Goal: Task Accomplishment & Management: Manage account settings

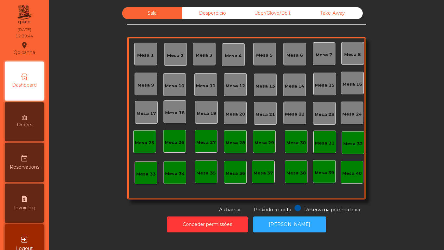
click at [203, 56] on div "Mesa 3" at bounding box center [204, 55] width 17 height 7
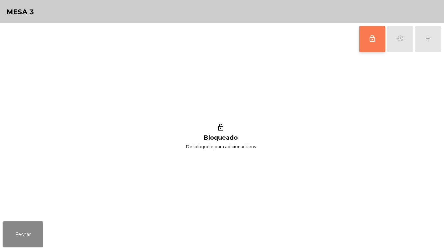
click at [376, 44] on button "lock_outline" at bounding box center [373, 39] width 26 height 26
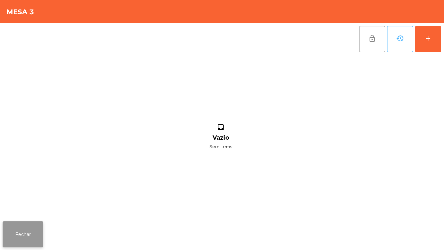
click at [23, 227] on button "Fechar" at bounding box center [23, 234] width 41 height 26
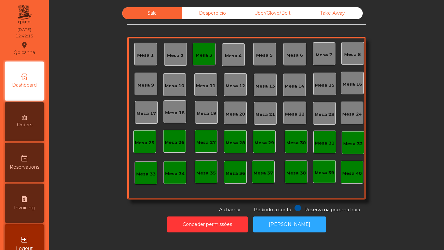
click at [199, 61] on div "Mesa 3" at bounding box center [204, 54] width 23 height 23
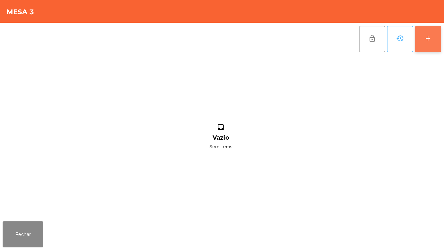
click at [439, 50] on button "add" at bounding box center [428, 39] width 26 height 26
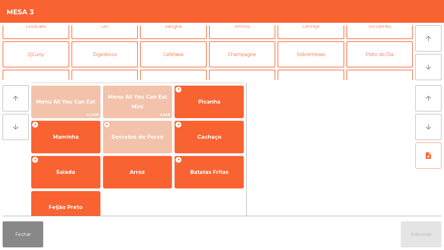
scroll to position [47, 0]
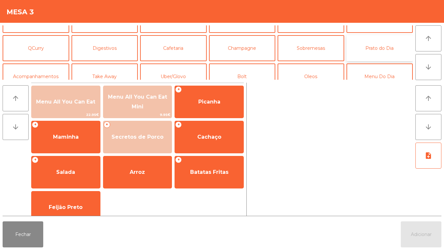
click at [373, 46] on button "Prato do Dia" at bounding box center [380, 48] width 67 height 26
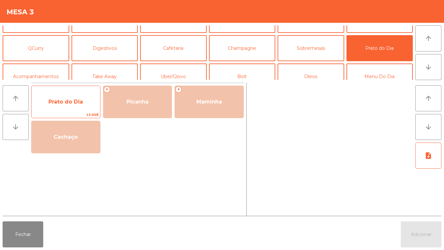
click at [78, 106] on span "Prato do Dia" at bounding box center [66, 102] width 69 height 18
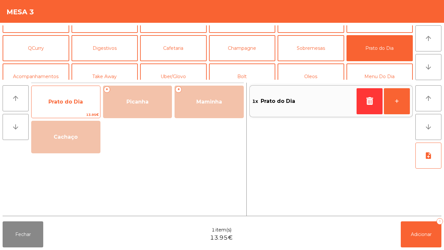
click at [79, 100] on span "Prato do Dia" at bounding box center [65, 102] width 34 height 6
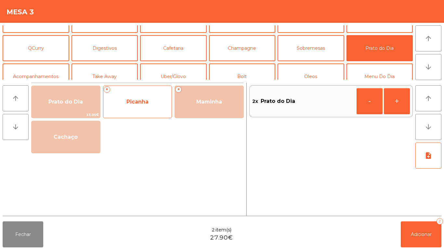
click at [140, 103] on span "Picanha" at bounding box center [138, 102] width 22 height 6
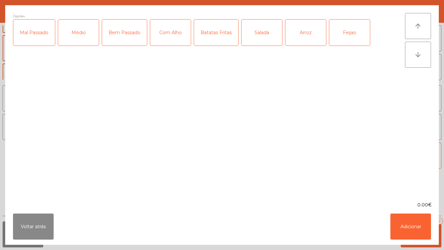
click at [81, 39] on div "Médio" at bounding box center [78, 33] width 41 height 26
click at [123, 38] on div "Bem Passado" at bounding box center [124, 33] width 45 height 26
click at [173, 36] on div "Com Alho" at bounding box center [170, 33] width 41 height 26
click at [224, 37] on div "Batatas Fritas" at bounding box center [216, 33] width 44 height 26
click at [313, 30] on div "Arroz" at bounding box center [306, 33] width 41 height 26
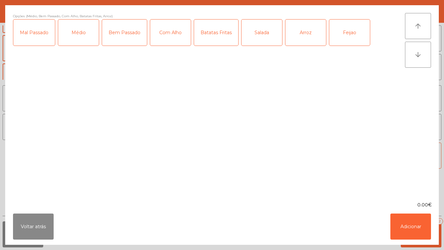
click at [355, 33] on div "Feijao" at bounding box center [350, 33] width 41 height 26
click at [416, 228] on button "Adicionar" at bounding box center [411, 226] width 41 height 26
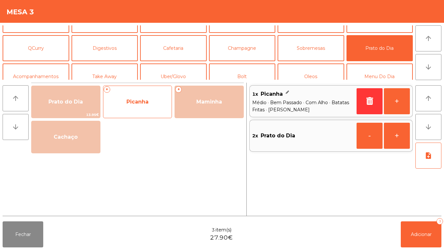
click at [138, 106] on span "Picanha" at bounding box center [137, 102] width 69 height 18
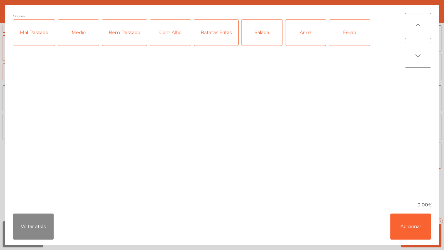
click at [84, 31] on div "Médio" at bounding box center [78, 33] width 41 height 26
click at [43, 36] on div "Mal Passado" at bounding box center [34, 33] width 42 height 26
click at [176, 41] on div "Com Alho" at bounding box center [170, 33] width 41 height 26
click at [224, 34] on div "Batatas Fritas" at bounding box center [216, 33] width 44 height 26
click at [257, 34] on div "Salada" at bounding box center [262, 33] width 41 height 26
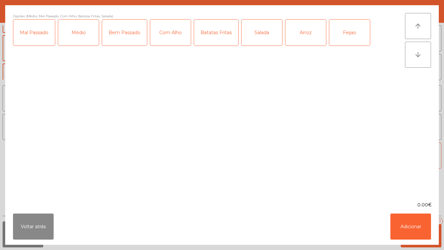
click at [355, 42] on div "Feijao" at bounding box center [350, 33] width 41 height 26
click at [418, 227] on button "Adicionar" at bounding box center [411, 226] width 41 height 26
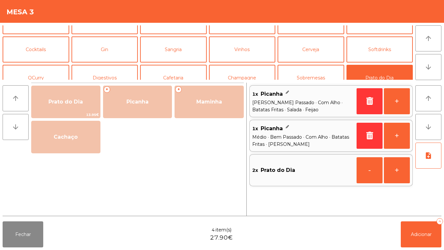
scroll to position [14, 0]
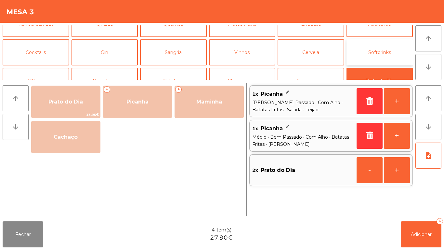
click at [382, 53] on button "Softdrinks" at bounding box center [380, 52] width 67 height 26
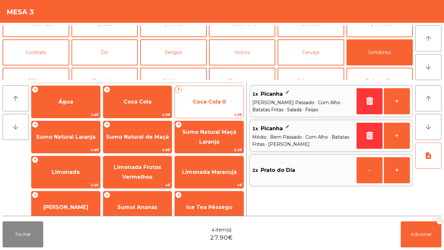
click at [207, 109] on span "Coca Cola 0" at bounding box center [209, 102] width 69 height 18
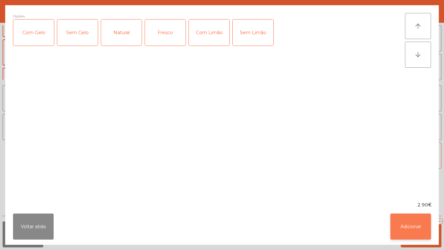
click at [409, 225] on button "Adicionar" at bounding box center [411, 226] width 41 height 26
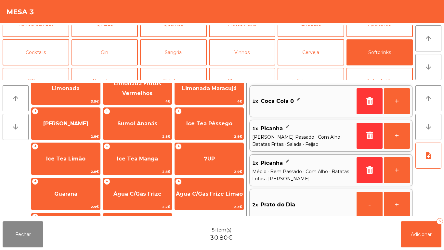
scroll to position [86, 0]
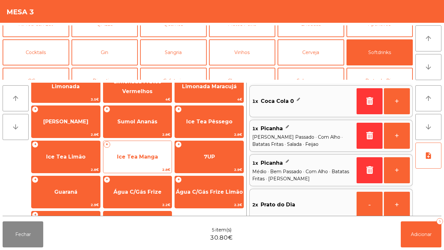
click at [148, 157] on span "Ice Tea Manga" at bounding box center [137, 157] width 41 height 6
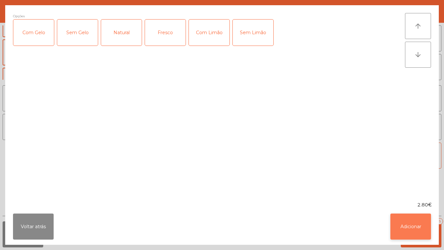
click at [410, 222] on button "Adicionar" at bounding box center [411, 226] width 41 height 26
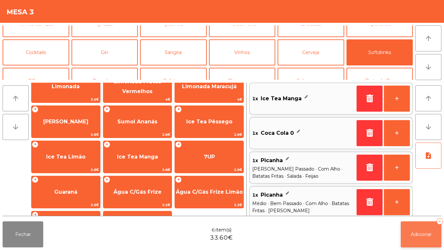
click at [422, 237] on span "Adicionar" at bounding box center [421, 234] width 21 height 6
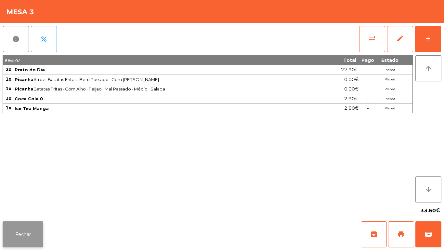
click at [19, 241] on button "Fechar" at bounding box center [23, 234] width 41 height 26
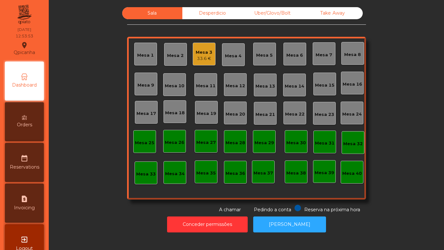
click at [202, 51] on div "Mesa 3" at bounding box center [204, 52] width 17 height 7
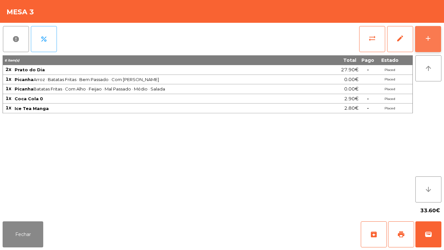
click at [441, 43] on button "add" at bounding box center [428, 39] width 26 height 26
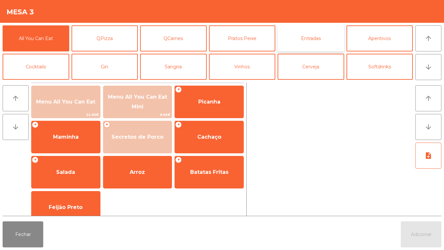
click at [313, 38] on button "Entradas" at bounding box center [311, 38] width 67 height 26
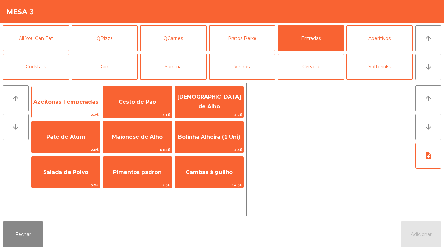
click at [75, 107] on span "Azeitonas Temperadas" at bounding box center [66, 102] width 69 height 18
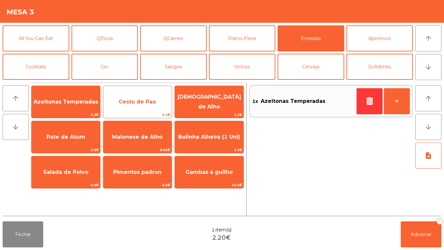
click at [133, 104] on span "Cesto de Pao" at bounding box center [137, 102] width 37 height 6
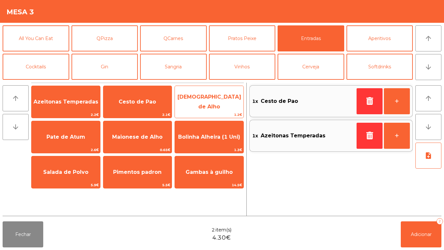
click at [209, 100] on span "[DEMOGRAPHIC_DATA] de Alho" at bounding box center [210, 102] width 64 height 16
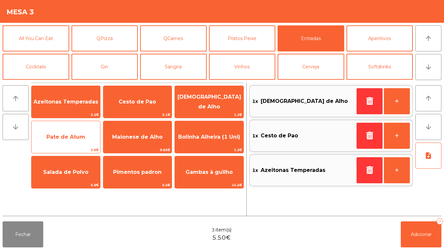
click at [71, 140] on span "Pate de Atum" at bounding box center [66, 137] width 69 height 18
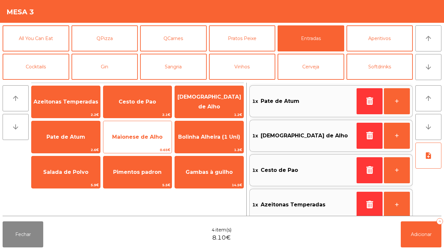
click at [144, 137] on span "Maionese de Alho" at bounding box center [137, 137] width 50 height 6
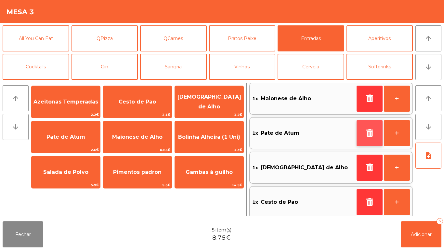
click at [369, 134] on icon "button" at bounding box center [370, 133] width 10 height 8
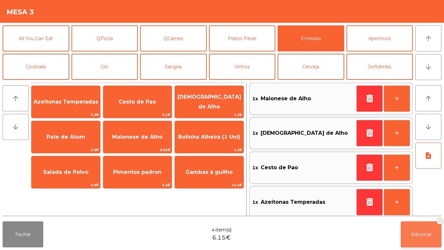
click at [428, 229] on button "Adicionar 4" at bounding box center [421, 234] width 41 height 26
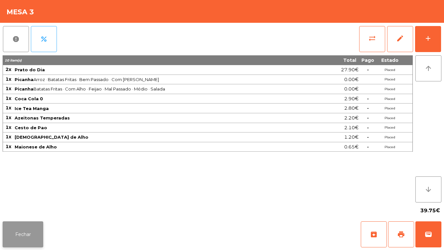
click at [32, 222] on button "Fechar" at bounding box center [23, 234] width 41 height 26
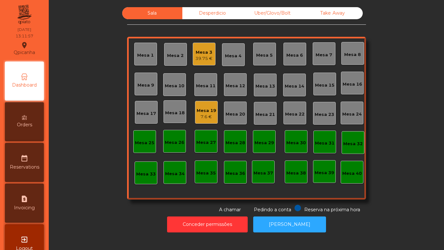
click at [211, 114] on div "7.6 €" at bounding box center [207, 117] width 20 height 7
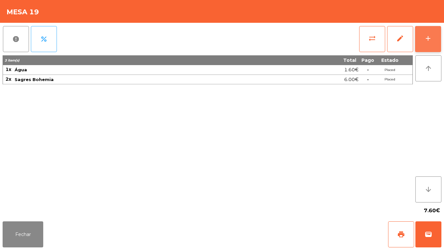
click at [428, 36] on div "add" at bounding box center [429, 38] width 8 height 8
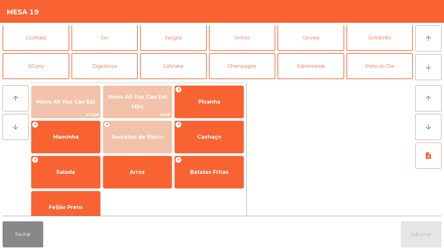
scroll to position [38, 0]
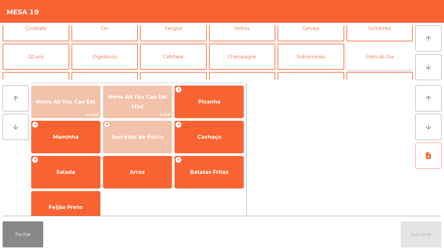
click at [384, 60] on button "Prato do Dia" at bounding box center [380, 57] width 67 height 26
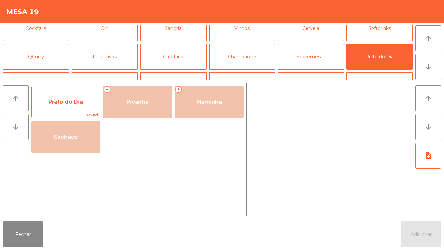
click at [77, 101] on span "Prato do Dia" at bounding box center [65, 102] width 34 height 6
click at [78, 91] on div "Prato do Dia 13.95€" at bounding box center [65, 102] width 69 height 33
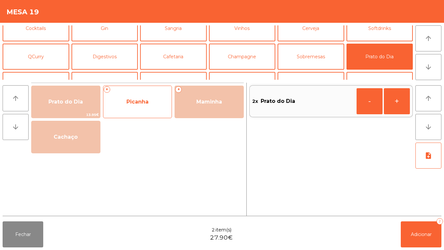
click at [149, 93] on span "Picanha" at bounding box center [137, 102] width 69 height 18
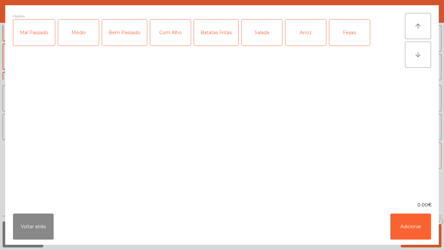
click at [82, 39] on div "Médio" at bounding box center [78, 33] width 41 height 26
click at [29, 45] on div "Mal Passado" at bounding box center [34, 33] width 42 height 26
click at [208, 36] on div "Batatas Fritas" at bounding box center [216, 33] width 44 height 26
click at [260, 39] on div "Salada" at bounding box center [262, 33] width 41 height 26
click at [170, 32] on div "Com Alho" at bounding box center [170, 33] width 41 height 26
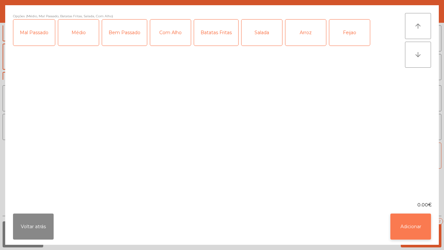
click at [405, 223] on button "Adicionar" at bounding box center [411, 226] width 41 height 26
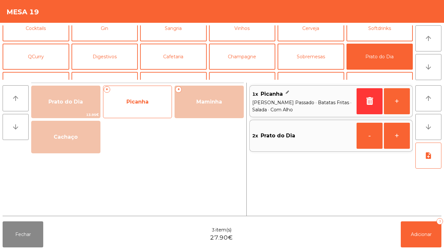
click at [150, 113] on div "+ Picanha" at bounding box center [137, 102] width 69 height 33
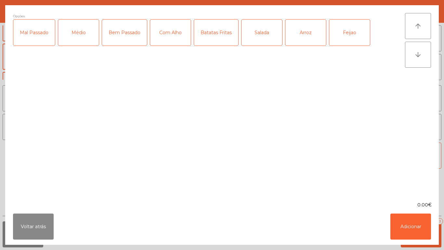
click at [77, 40] on div "Médio" at bounding box center [78, 33] width 41 height 26
click at [27, 36] on div "Mal Passado" at bounding box center [34, 33] width 42 height 26
click at [176, 39] on div "Com Alho" at bounding box center [170, 33] width 41 height 26
click at [223, 39] on div "Batatas Fritas" at bounding box center [216, 33] width 44 height 26
click at [266, 42] on div "Salada" at bounding box center [262, 33] width 41 height 26
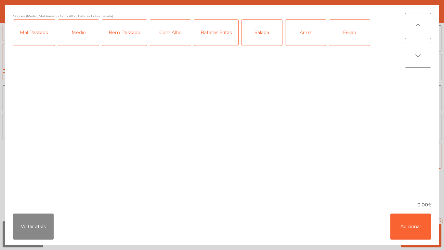
click at [305, 34] on div "Arroz" at bounding box center [306, 33] width 41 height 26
click at [409, 224] on button "Adicionar" at bounding box center [411, 226] width 41 height 26
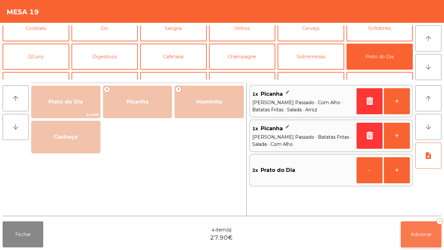
click at [428, 224] on button "Adicionar 4" at bounding box center [421, 234] width 41 height 26
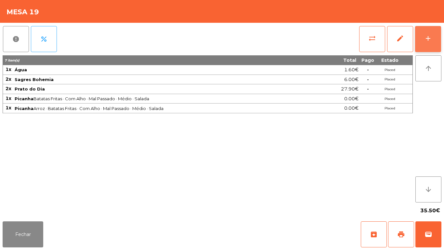
click at [425, 44] on button "add" at bounding box center [428, 39] width 26 height 26
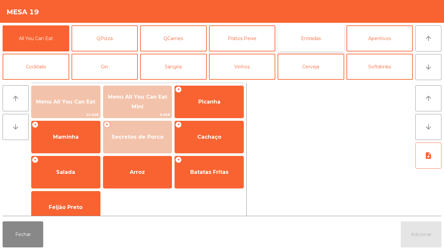
click at [313, 43] on button "Entradas" at bounding box center [311, 38] width 67 height 26
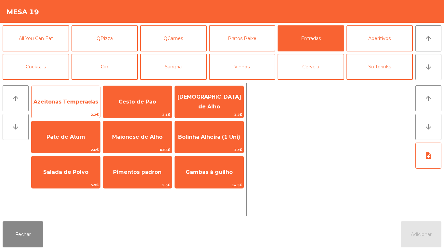
click at [72, 103] on span "Azeitonas Temperadas" at bounding box center [66, 102] width 65 height 6
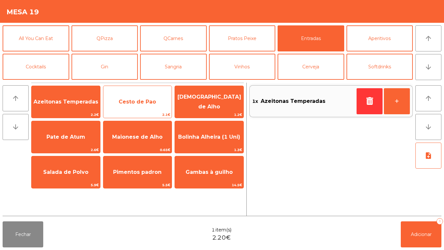
click at [136, 97] on span "Cesto de Pao" at bounding box center [137, 102] width 69 height 18
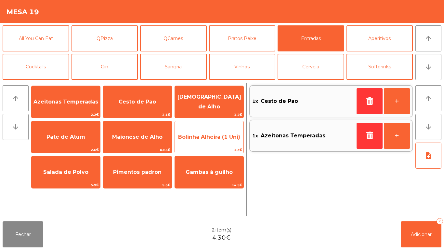
click at [222, 135] on span "Bolinha Alheira (1 Uni)" at bounding box center [209, 137] width 62 height 6
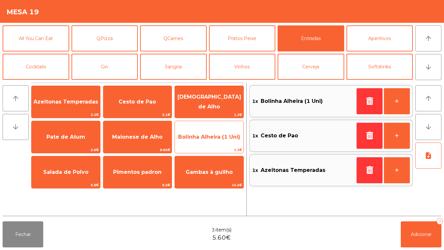
click at [222, 137] on span "Bolinha Alheira (1 Uni)" at bounding box center [209, 137] width 62 height 6
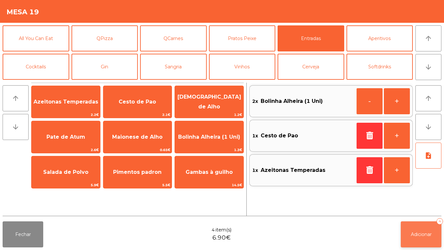
click at [417, 228] on button "Adicionar 4" at bounding box center [421, 234] width 41 height 26
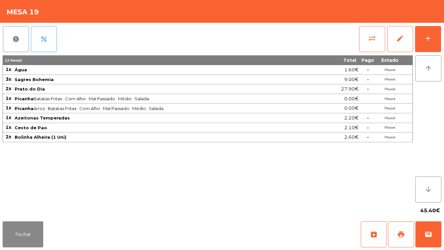
click at [30, 213] on div "45.40€" at bounding box center [222, 210] width 439 height 16
click at [34, 228] on button "Fechar" at bounding box center [23, 234] width 41 height 26
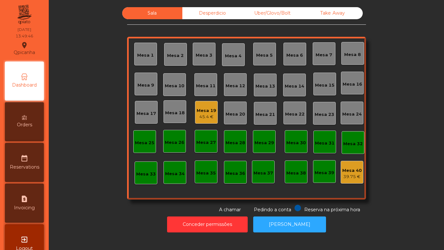
click at [172, 49] on div "Mesa 2" at bounding box center [175, 54] width 23 height 23
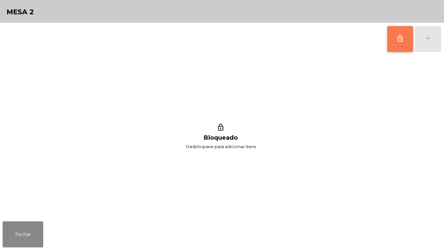
click at [402, 41] on span "lock_outline" at bounding box center [401, 38] width 8 height 8
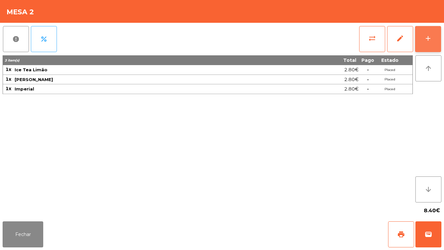
click at [432, 32] on button "add" at bounding box center [428, 39] width 26 height 26
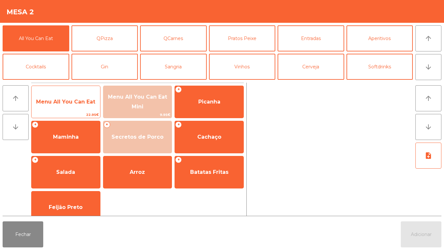
click at [84, 105] on span "Menu All You Can Eat" at bounding box center [66, 102] width 69 height 18
click at [77, 105] on span "Menu All You Can Eat" at bounding box center [66, 102] width 69 height 18
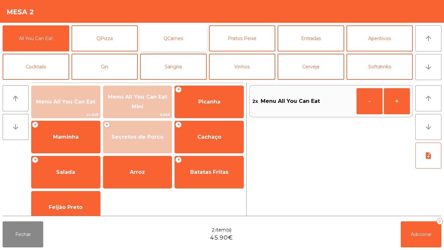
click at [186, 34] on button "QCarnes" at bounding box center [173, 38] width 67 height 26
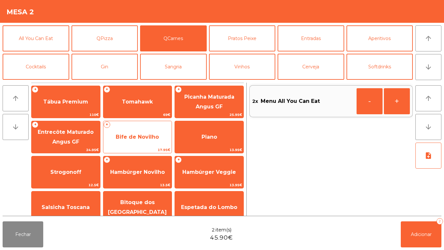
click at [150, 138] on span "Bife de Novilho" at bounding box center [137, 137] width 43 height 6
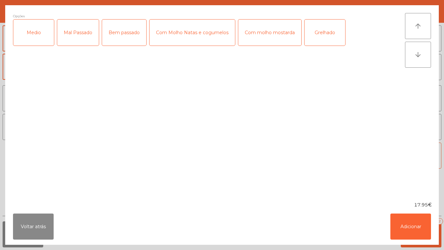
click at [37, 38] on div "Medio" at bounding box center [33, 33] width 41 height 26
click at [268, 34] on div "Com molho mostarda" at bounding box center [269, 33] width 63 height 26
click at [419, 223] on button "Adicionar" at bounding box center [411, 226] width 41 height 26
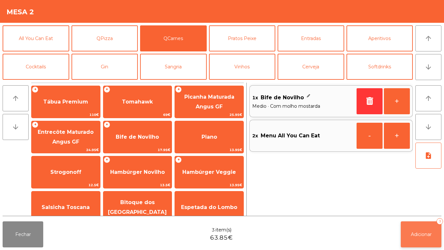
click at [427, 228] on button "Adicionar 3" at bounding box center [421, 234] width 41 height 26
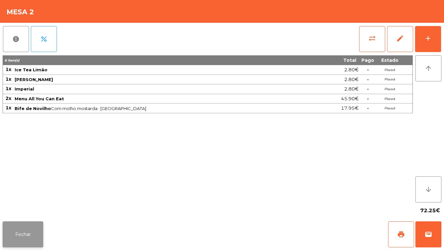
click at [32, 230] on button "Fechar" at bounding box center [23, 234] width 41 height 26
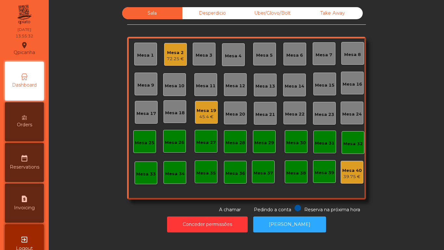
click at [204, 112] on div "Mesa 19" at bounding box center [207, 110] width 20 height 7
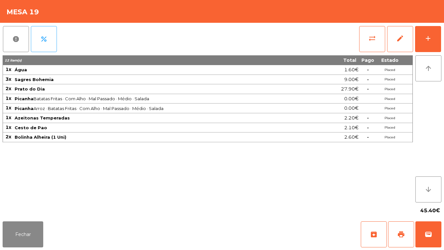
click at [444, 48] on div "report percent sync_alt edit add 12 item(s) Total Pago Estado 1x Água 1.60€ - P…" at bounding box center [222, 121] width 444 height 196
click at [426, 42] on button "add" at bounding box center [428, 39] width 26 height 26
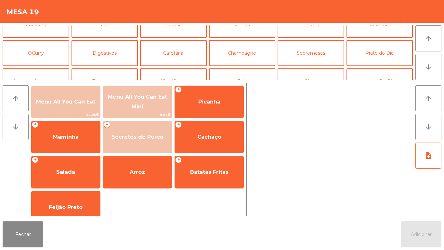
scroll to position [41, 0]
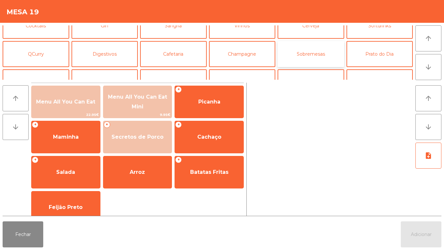
click at [320, 55] on button "Sobremesas" at bounding box center [311, 54] width 67 height 26
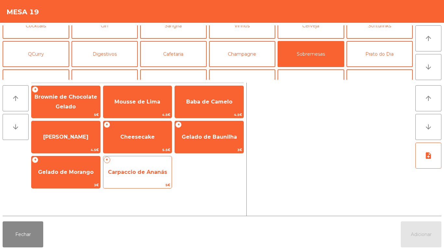
click at [145, 174] on span "Carpaccio de Ananás" at bounding box center [137, 172] width 59 height 6
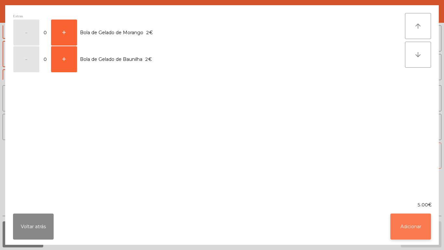
click at [412, 225] on button "Adicionar" at bounding box center [411, 226] width 41 height 26
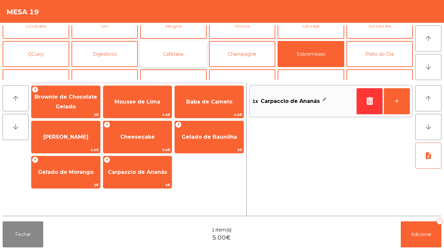
click at [177, 53] on button "Cafetaria" at bounding box center [173, 54] width 67 height 26
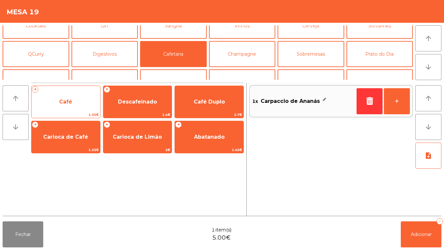
click at [83, 102] on span "Café" at bounding box center [66, 102] width 69 height 18
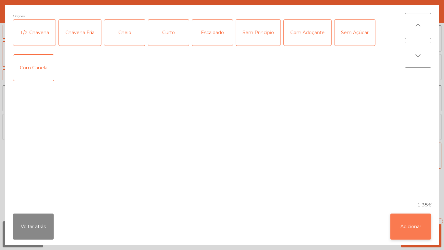
click at [416, 224] on button "Adicionar" at bounding box center [411, 226] width 41 height 26
click at [417, 226] on button "Adicionar 1" at bounding box center [421, 234] width 41 height 26
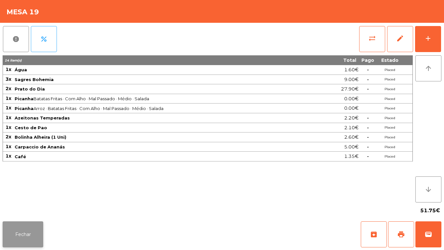
click at [36, 233] on button "Fechar" at bounding box center [23, 234] width 41 height 26
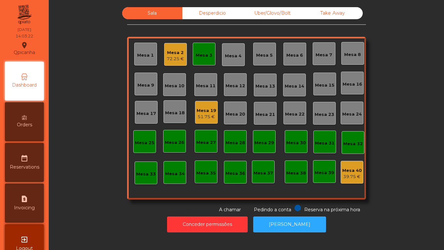
click at [177, 58] on div "72.25 €" at bounding box center [175, 59] width 17 height 7
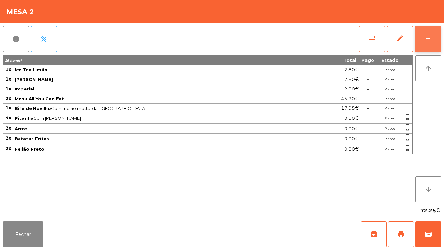
click at [426, 40] on div "add" at bounding box center [429, 38] width 8 height 8
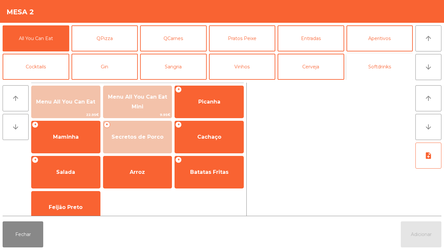
click at [379, 67] on button "Softdrinks" at bounding box center [380, 67] width 67 height 26
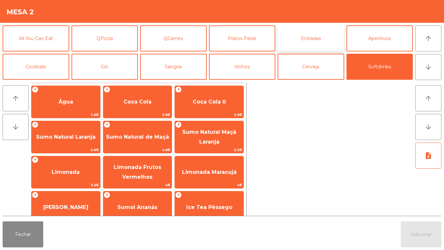
click at [319, 45] on button "Entradas" at bounding box center [311, 38] width 67 height 26
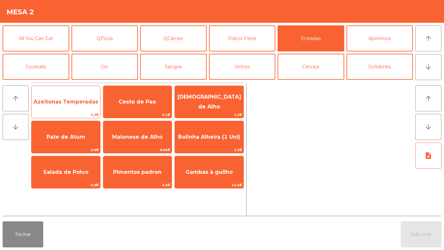
click at [70, 107] on span "Azeitonas Temperadas" at bounding box center [66, 102] width 69 height 18
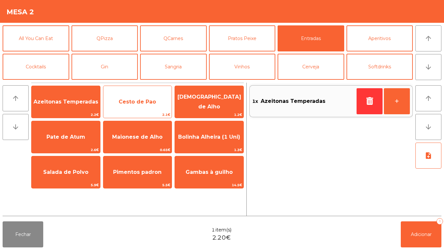
click at [144, 107] on span "Cesto de Pao" at bounding box center [137, 102] width 69 height 18
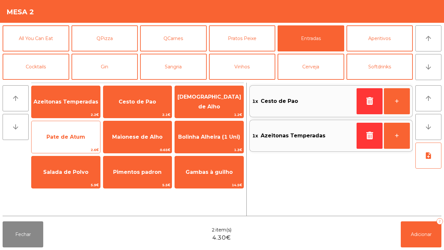
click at [75, 142] on span "Pate de Atum" at bounding box center [66, 137] width 69 height 18
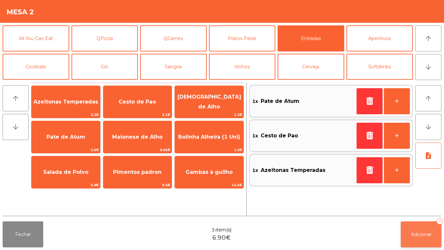
click at [417, 234] on span "Adicionar" at bounding box center [421, 234] width 21 height 6
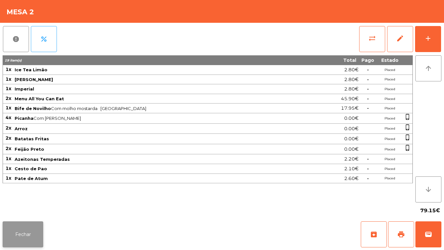
click at [34, 229] on button "Fechar" at bounding box center [23, 234] width 41 height 26
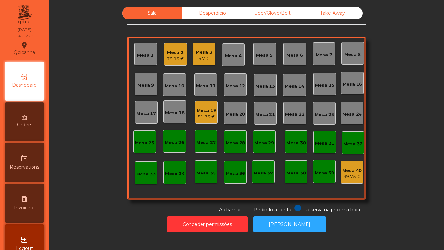
click at [202, 61] on div "5.7 €" at bounding box center [204, 58] width 17 height 7
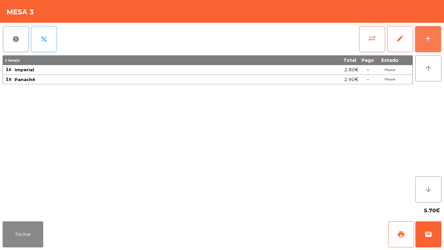
click at [427, 40] on div "add" at bounding box center [429, 38] width 8 height 8
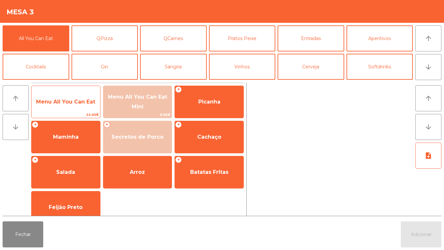
click at [72, 99] on span "Menu All You Can Eat" at bounding box center [65, 102] width 59 height 6
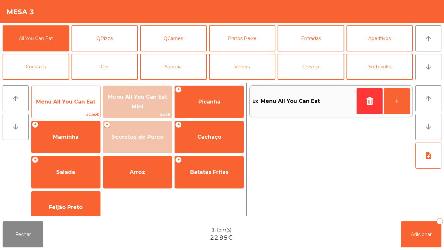
click at [77, 103] on span "Menu All You Can Eat" at bounding box center [65, 102] width 59 height 6
click at [79, 93] on span "Menu All You Can Eat" at bounding box center [66, 102] width 69 height 18
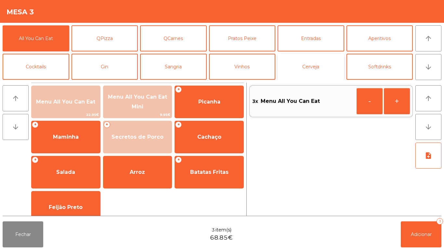
click at [313, 65] on button "Cerveja" at bounding box center [311, 67] width 67 height 26
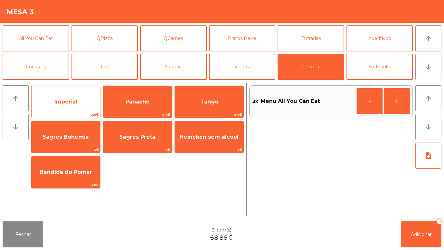
click at [74, 100] on span "Imperial" at bounding box center [65, 102] width 23 height 6
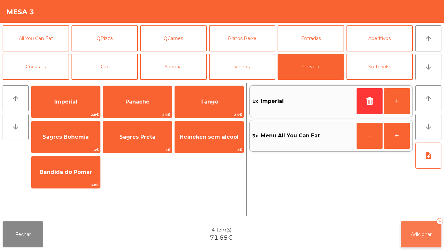
click at [421, 231] on button "Adicionar 4" at bounding box center [421, 234] width 41 height 26
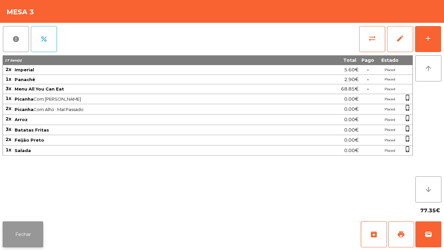
click at [21, 232] on button "Fechar" at bounding box center [23, 234] width 41 height 26
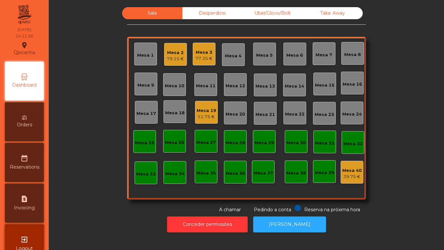
click at [143, 87] on div "Mesa 9" at bounding box center [146, 85] width 17 height 7
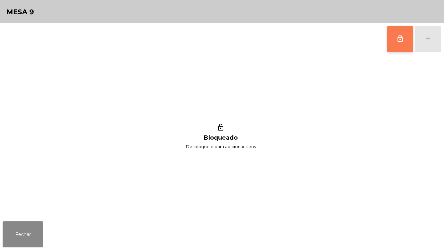
click at [401, 40] on span "lock_outline" at bounding box center [401, 38] width 8 height 8
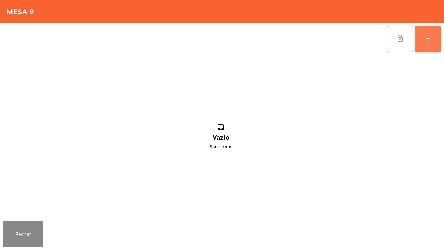
click at [428, 35] on div "add" at bounding box center [429, 38] width 8 height 8
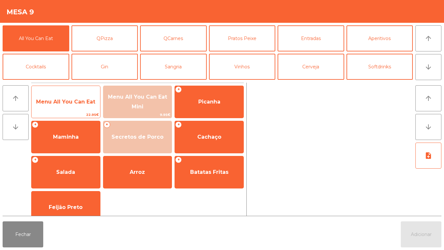
click at [66, 102] on span "Menu All You Can Eat" at bounding box center [65, 102] width 59 height 6
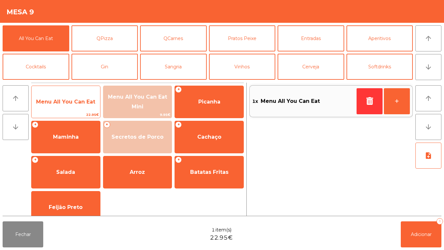
click at [64, 97] on span "Menu All You Can Eat" at bounding box center [66, 102] width 69 height 18
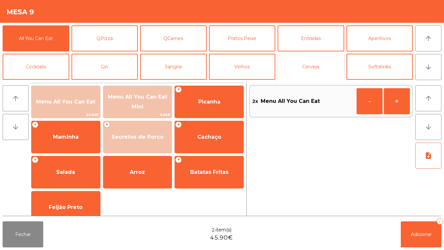
click at [307, 65] on button "Cerveja" at bounding box center [311, 67] width 67 height 26
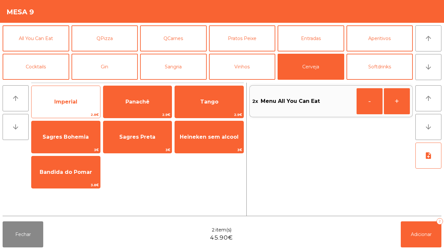
click at [77, 97] on span "Imperial" at bounding box center [66, 102] width 69 height 18
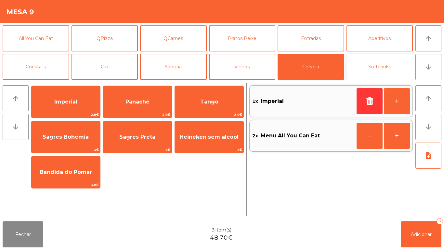
click at [380, 75] on button "Softdrinks" at bounding box center [380, 67] width 67 height 26
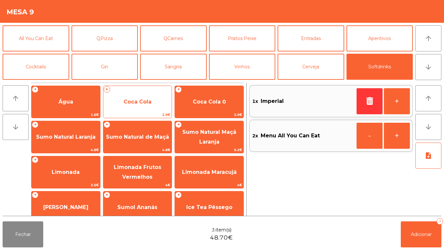
click at [147, 103] on span "Coca Cola" at bounding box center [138, 102] width 28 height 6
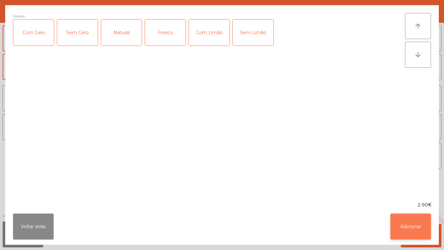
click at [406, 230] on button "Adicionar" at bounding box center [411, 226] width 41 height 26
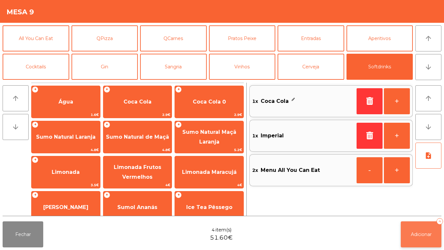
click at [425, 237] on button "Adicionar 4" at bounding box center [421, 234] width 41 height 26
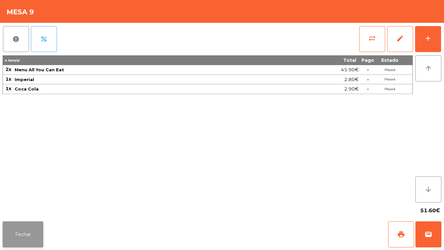
click at [26, 224] on button "Fechar" at bounding box center [23, 234] width 41 height 26
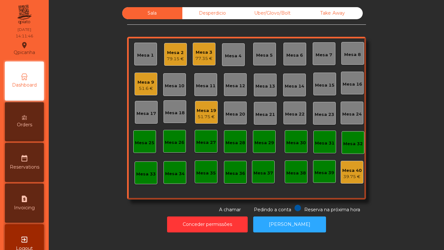
click at [149, 86] on div "51.6 €" at bounding box center [146, 88] width 17 height 7
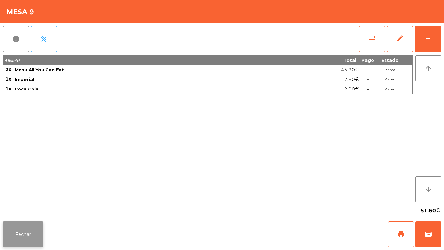
click at [28, 232] on button "Fechar" at bounding box center [23, 234] width 41 height 26
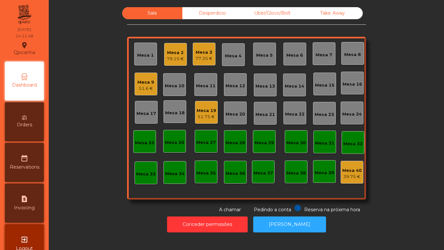
click at [266, 58] on div "Mesa 5" at bounding box center [264, 55] width 17 height 7
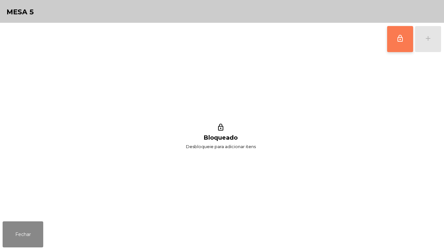
click at [399, 39] on span "lock_outline" at bounding box center [401, 38] width 8 height 8
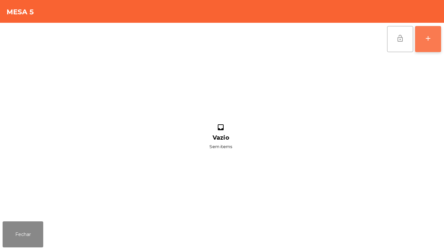
click at [424, 46] on button "add" at bounding box center [428, 39] width 26 height 26
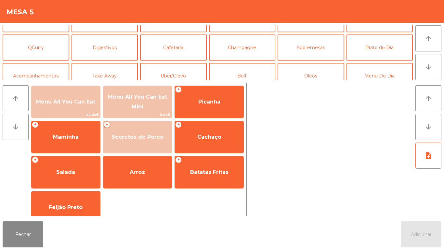
scroll to position [48, 0]
click at [378, 49] on button "Prato do Dia" at bounding box center [380, 47] width 67 height 26
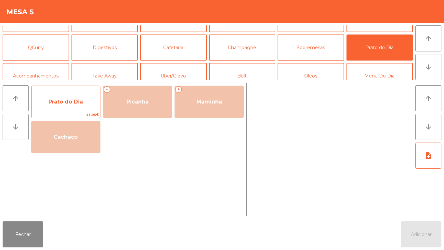
click at [78, 109] on span "Prato do Dia" at bounding box center [66, 102] width 69 height 18
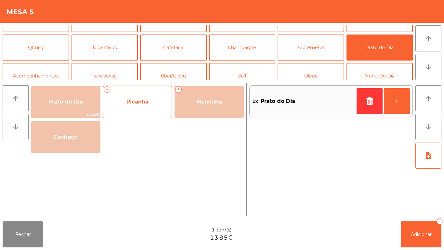
click at [150, 107] on span "Picanha" at bounding box center [137, 102] width 69 height 18
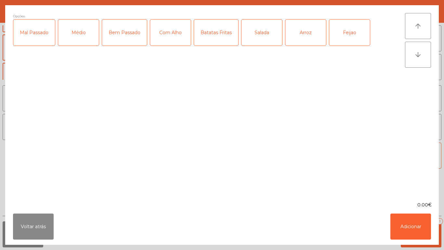
click at [83, 35] on div "Médio" at bounding box center [78, 33] width 41 height 26
click at [182, 40] on div "Com Alho" at bounding box center [170, 33] width 41 height 26
click at [222, 32] on div "Batatas Fritas" at bounding box center [216, 33] width 44 height 26
click at [312, 33] on div "Arroz" at bounding box center [306, 33] width 41 height 26
click at [349, 34] on div "Feijao" at bounding box center [350, 33] width 41 height 26
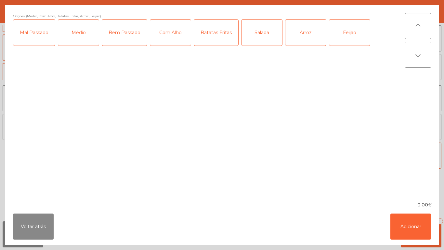
click at [353, 31] on div "Feijao" at bounding box center [350, 33] width 41 height 26
click at [264, 32] on div "Salada" at bounding box center [262, 33] width 41 height 26
click at [416, 232] on button "Adicionar" at bounding box center [411, 226] width 41 height 26
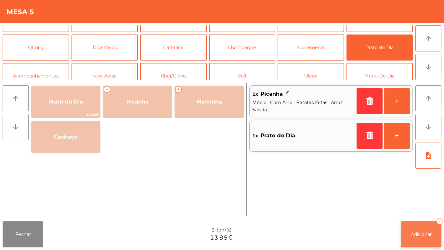
click at [422, 235] on span "Adicionar" at bounding box center [421, 234] width 21 height 6
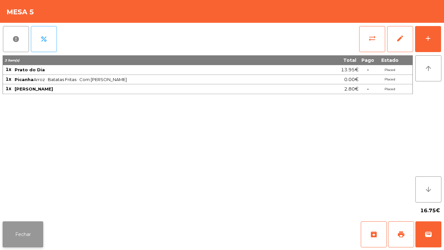
click at [32, 227] on button "Fechar" at bounding box center [23, 234] width 41 height 26
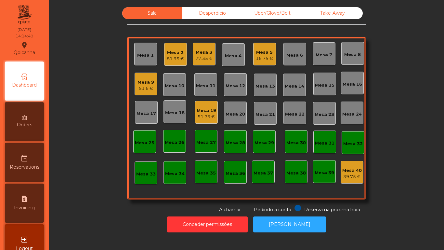
click at [204, 44] on div "Mesa 3 77.35 €" at bounding box center [204, 54] width 23 height 23
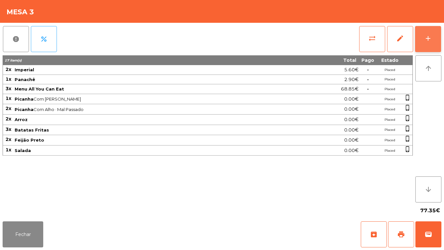
click at [437, 34] on button "add" at bounding box center [428, 39] width 26 height 26
click at [435, 37] on button "add" at bounding box center [428, 39] width 26 height 26
click at [420, 44] on button "add" at bounding box center [428, 39] width 26 height 26
click at [428, 41] on div "add" at bounding box center [429, 38] width 8 height 8
click at [32, 224] on button "Fechar" at bounding box center [23, 234] width 41 height 26
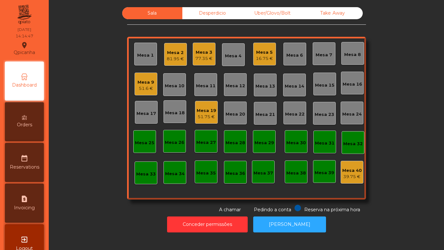
click at [204, 59] on div "77.35 €" at bounding box center [204, 58] width 17 height 7
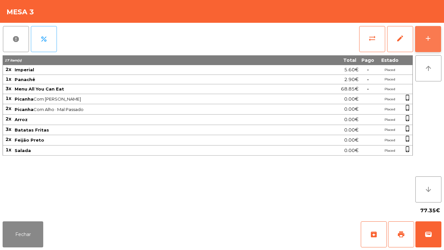
click at [422, 44] on button "add" at bounding box center [428, 39] width 26 height 26
click at [423, 39] on button "add" at bounding box center [428, 39] width 26 height 26
click at [424, 46] on button "add" at bounding box center [428, 39] width 26 height 26
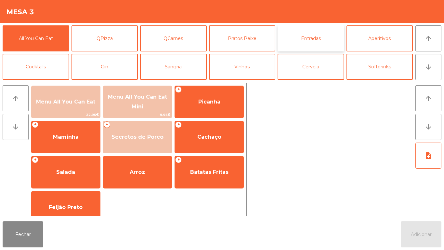
click at [317, 38] on button "Entradas" at bounding box center [311, 38] width 67 height 26
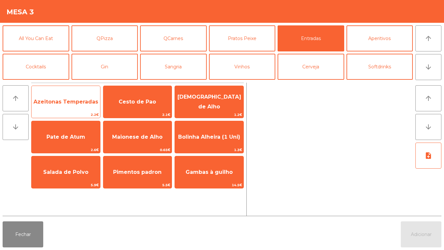
click at [78, 103] on span "Azeitonas Temperadas" at bounding box center [66, 102] width 65 height 6
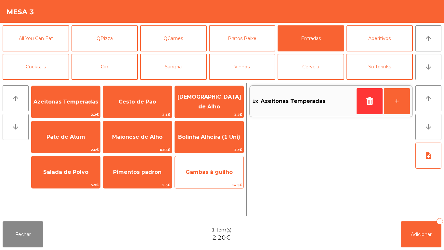
click at [222, 179] on span "Gambas à guilho" at bounding box center [209, 172] width 69 height 18
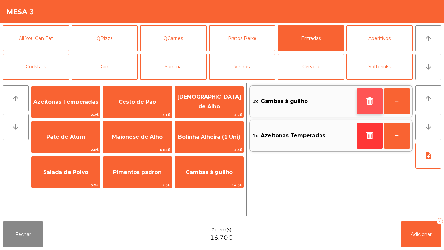
click at [368, 95] on button "button" at bounding box center [370, 101] width 26 height 26
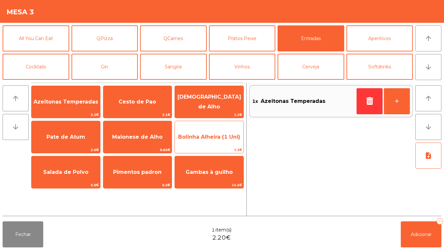
click at [225, 139] on span "Bolinha Alheira (1 Uni)" at bounding box center [209, 137] width 62 height 6
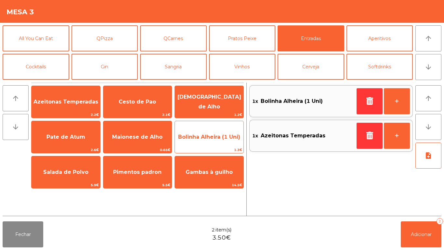
click at [222, 139] on span "Bolinha Alheira (1 Uni)" at bounding box center [209, 137] width 62 height 6
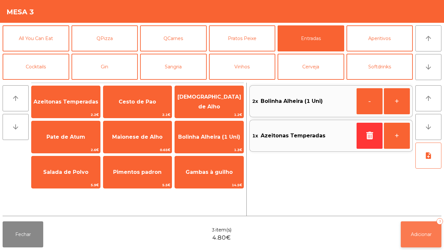
click at [418, 223] on button "Adicionar 3" at bounding box center [421, 234] width 41 height 26
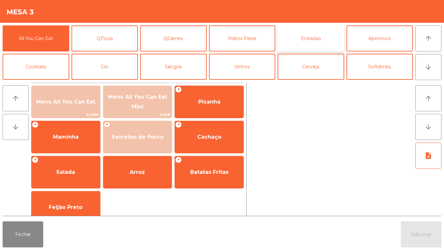
click at [315, 39] on button "Entradas" at bounding box center [311, 38] width 67 height 26
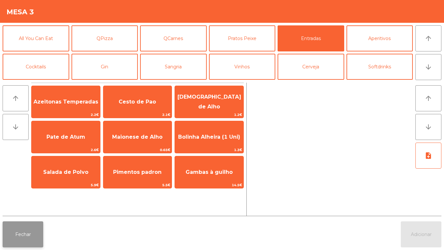
click at [37, 232] on button "Fechar" at bounding box center [23, 234] width 41 height 26
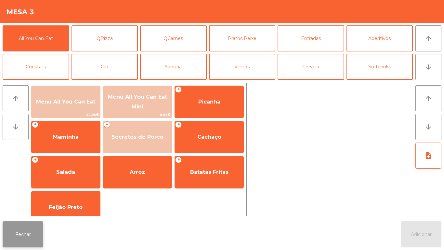
click at [38, 229] on button "Fechar" at bounding box center [23, 234] width 41 height 26
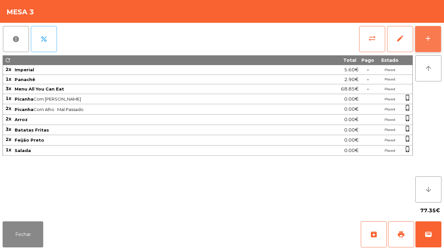
click at [422, 41] on button "add" at bounding box center [428, 39] width 26 height 26
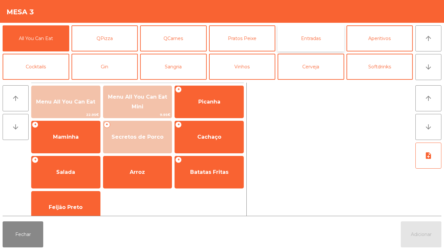
click at [307, 41] on button "Entradas" at bounding box center [311, 38] width 67 height 26
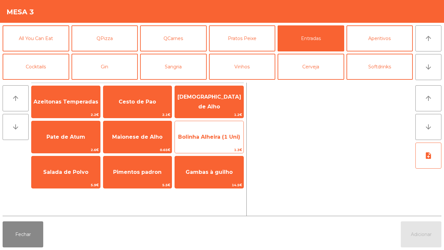
click at [211, 138] on span "Bolinha Alheira (1 Uni)" at bounding box center [209, 137] width 62 height 6
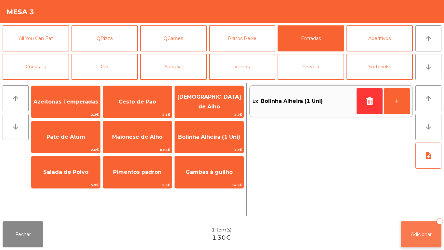
click at [426, 238] on button "Adicionar 1" at bounding box center [421, 234] width 41 height 26
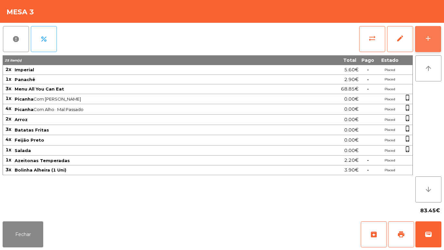
click at [428, 38] on div "add" at bounding box center [429, 38] width 8 height 8
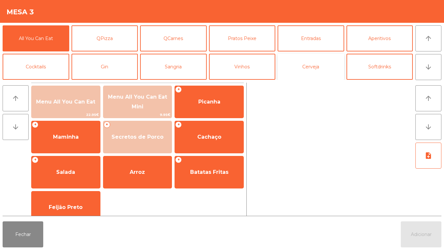
click at [320, 69] on button "Cerveja" at bounding box center [311, 67] width 67 height 26
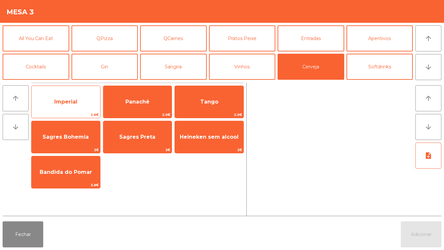
click at [71, 102] on span "Imperial" at bounding box center [65, 102] width 23 height 6
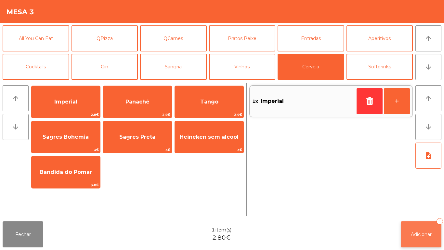
click at [419, 223] on button "Adicionar 1" at bounding box center [421, 234] width 41 height 26
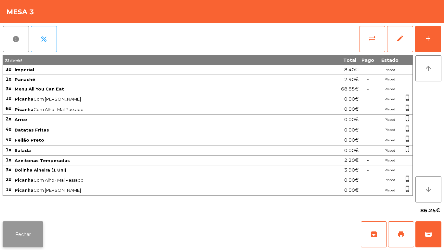
click at [22, 228] on button "Fechar" at bounding box center [23, 234] width 41 height 26
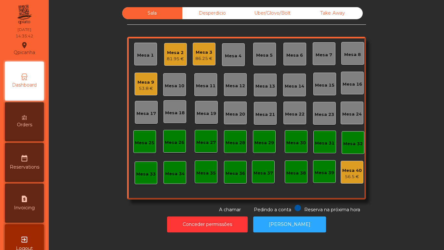
click at [147, 88] on div "53.8 €" at bounding box center [146, 88] width 17 height 7
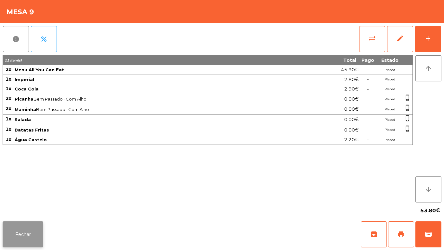
click at [38, 234] on button "Fechar" at bounding box center [23, 234] width 41 height 26
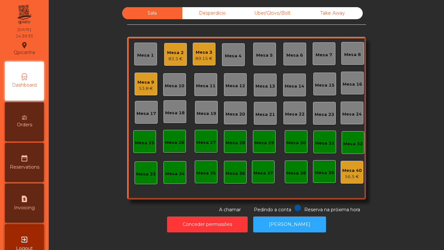
click at [181, 62] on div "Mesa 2 83.3 €" at bounding box center [175, 54] width 23 height 23
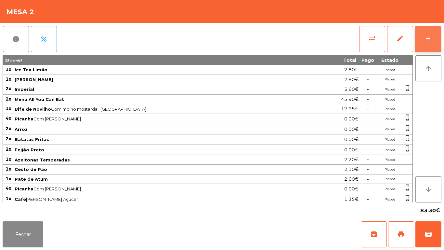
click at [425, 49] on button "add" at bounding box center [428, 39] width 26 height 26
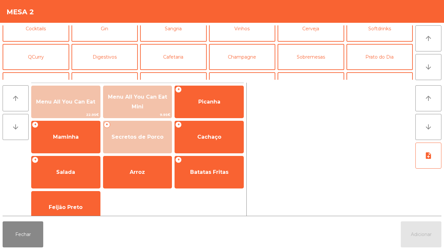
scroll to position [41, 0]
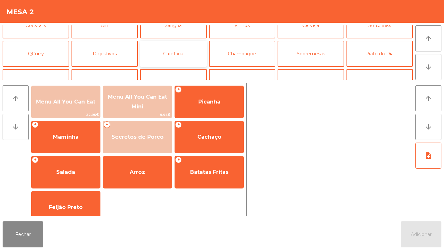
click at [183, 55] on button "Cafetaria" at bounding box center [173, 54] width 67 height 26
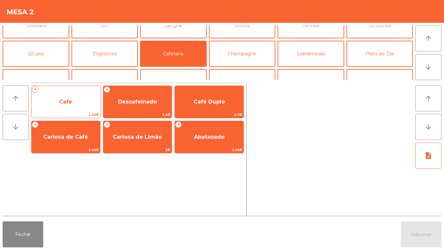
click at [80, 106] on span "Café" at bounding box center [66, 102] width 69 height 18
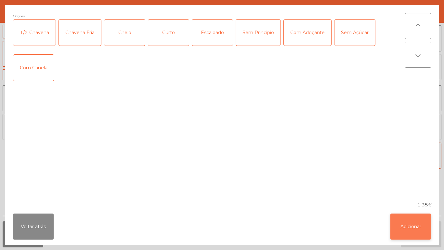
click at [406, 224] on button "Adicionar" at bounding box center [411, 226] width 41 height 26
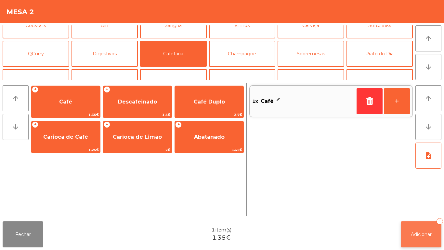
click at [430, 223] on button "Adicionar 1" at bounding box center [421, 234] width 41 height 26
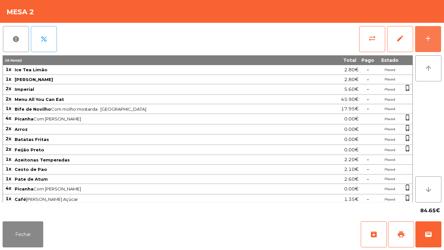
scroll to position [12, 0]
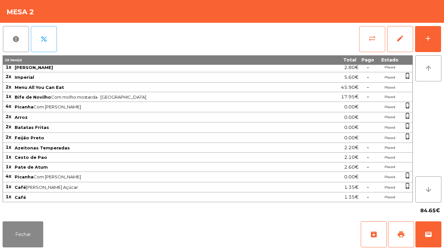
click at [373, 37] on span "sync_alt" at bounding box center [373, 38] width 8 height 8
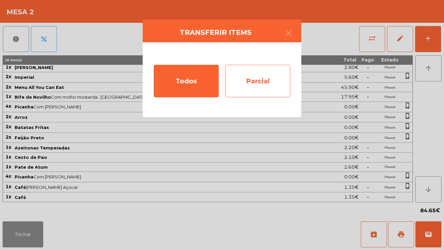
click at [274, 78] on div "Parcial" at bounding box center [257, 81] width 65 height 33
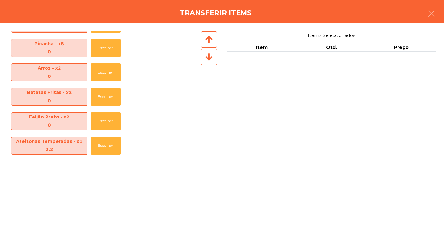
scroll to position [194, 0]
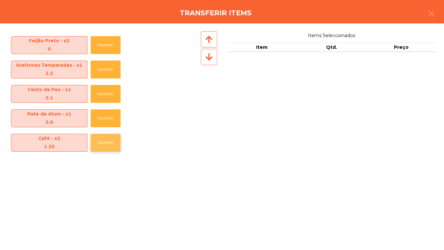
click at [115, 135] on button "Escolher" at bounding box center [106, 143] width 30 height 18
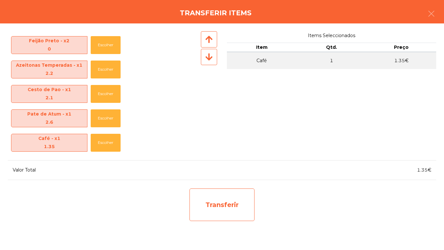
click at [222, 203] on div "Transferir" at bounding box center [222, 204] width 65 height 33
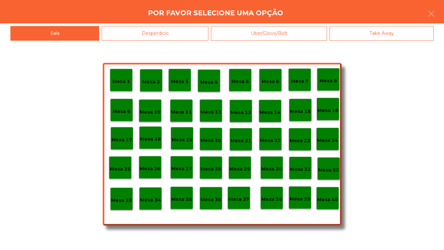
click at [129, 168] on p "Mesa 25" at bounding box center [120, 168] width 21 height 7
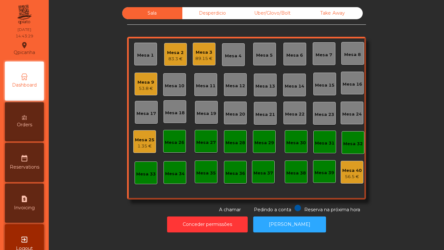
click at [177, 54] on div "Mesa 2" at bounding box center [175, 52] width 17 height 7
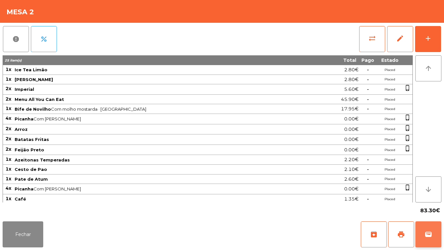
click at [424, 234] on button "wallet" at bounding box center [429, 234] width 26 height 26
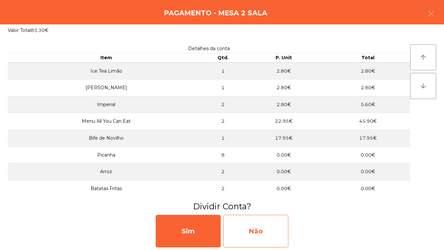
click at [252, 232] on div "Não" at bounding box center [256, 231] width 65 height 33
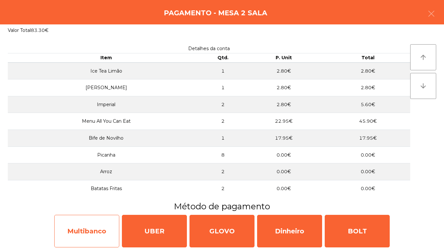
click at [74, 219] on div "Multibanco" at bounding box center [86, 231] width 65 height 33
select select "**"
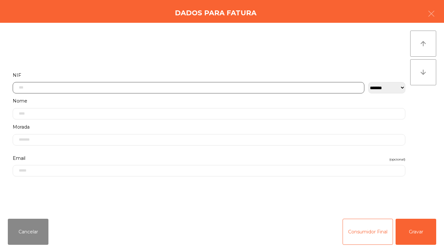
click at [110, 88] on input "text" at bounding box center [189, 87] width 352 height 11
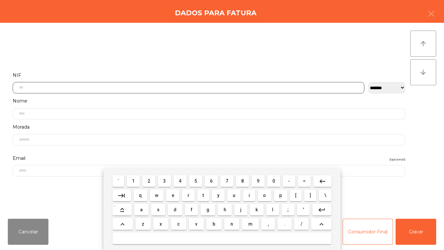
scroll to position [40, 0]
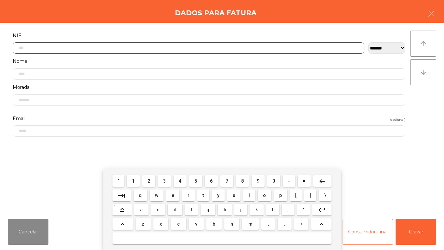
click at [196, 181] on span "5" at bounding box center [196, 180] width 3 height 5
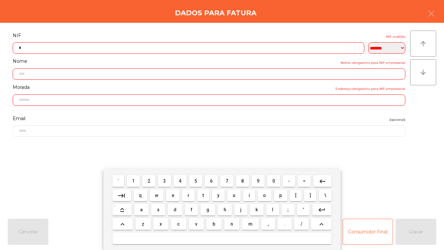
click at [275, 179] on span "0" at bounding box center [274, 180] width 3 height 5
click at [211, 176] on button "6" at bounding box center [211, 181] width 13 height 12
click at [274, 181] on span "0" at bounding box center [274, 180] width 3 height 5
click at [180, 178] on span "4" at bounding box center [180, 180] width 3 height 5
click at [258, 181] on span "9" at bounding box center [258, 180] width 3 height 5
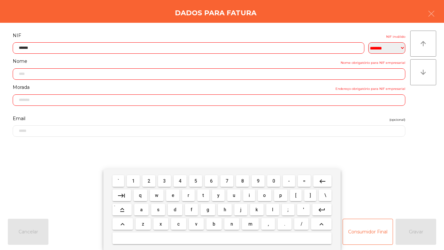
click at [180, 181] on span "4" at bounding box center [180, 180] width 3 height 5
click at [273, 180] on span "0" at bounding box center [274, 180] width 3 height 5
click at [274, 181] on span "0" at bounding box center [274, 180] width 3 height 5
type input "*********"
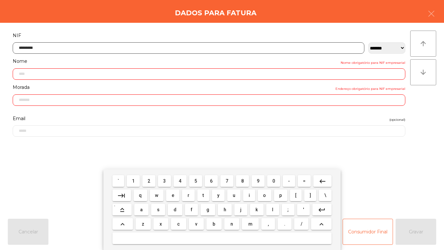
type input "**********"
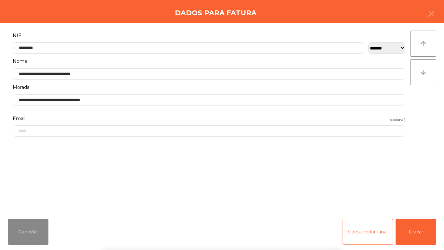
click at [417, 229] on div "` 1 2 3 4 5 6 7 8 9 0 - = keyboard_backspace keyboard_tab q w e r t y u i o p […" at bounding box center [222, 209] width 444 height 81
click at [416, 233] on button "Gravar" at bounding box center [416, 232] width 41 height 26
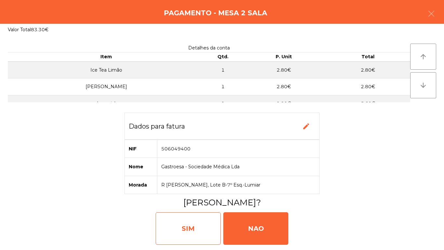
click at [191, 224] on div "SIM" at bounding box center [188, 228] width 65 height 33
